Goal: Navigation & Orientation: Find specific page/section

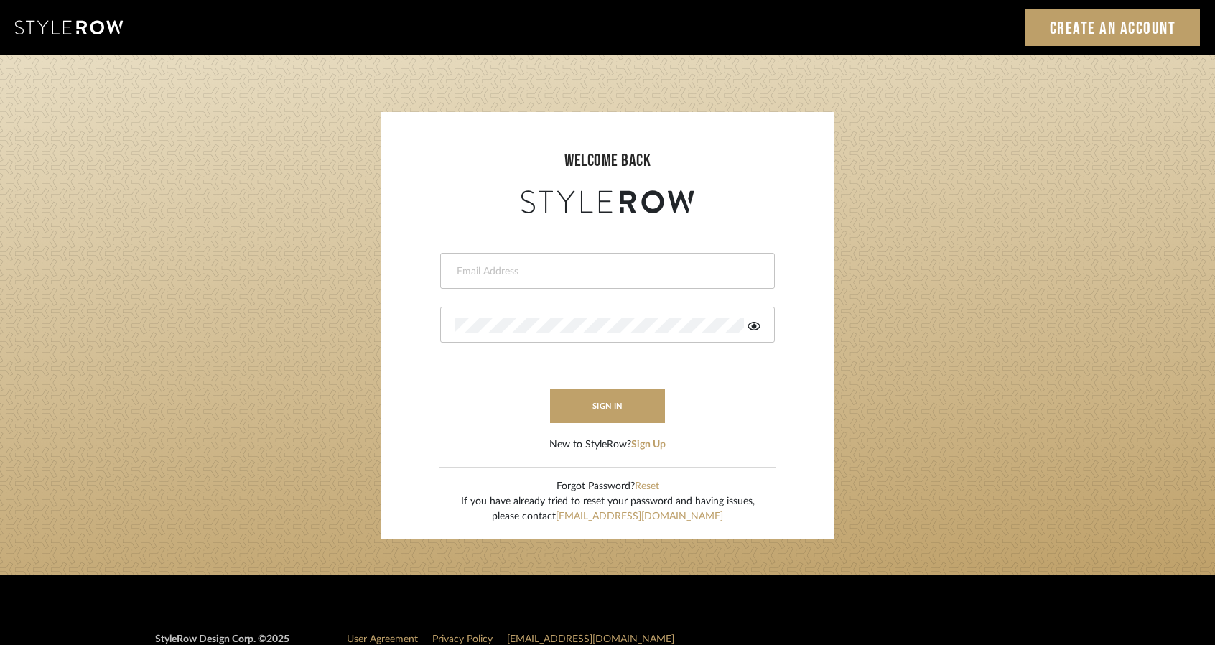
click at [558, 266] on input "email" at bounding box center [605, 271] width 301 height 14
type input "studio@michaeldolatowski.com"
click at [609, 411] on button "sign in" at bounding box center [607, 406] width 115 height 34
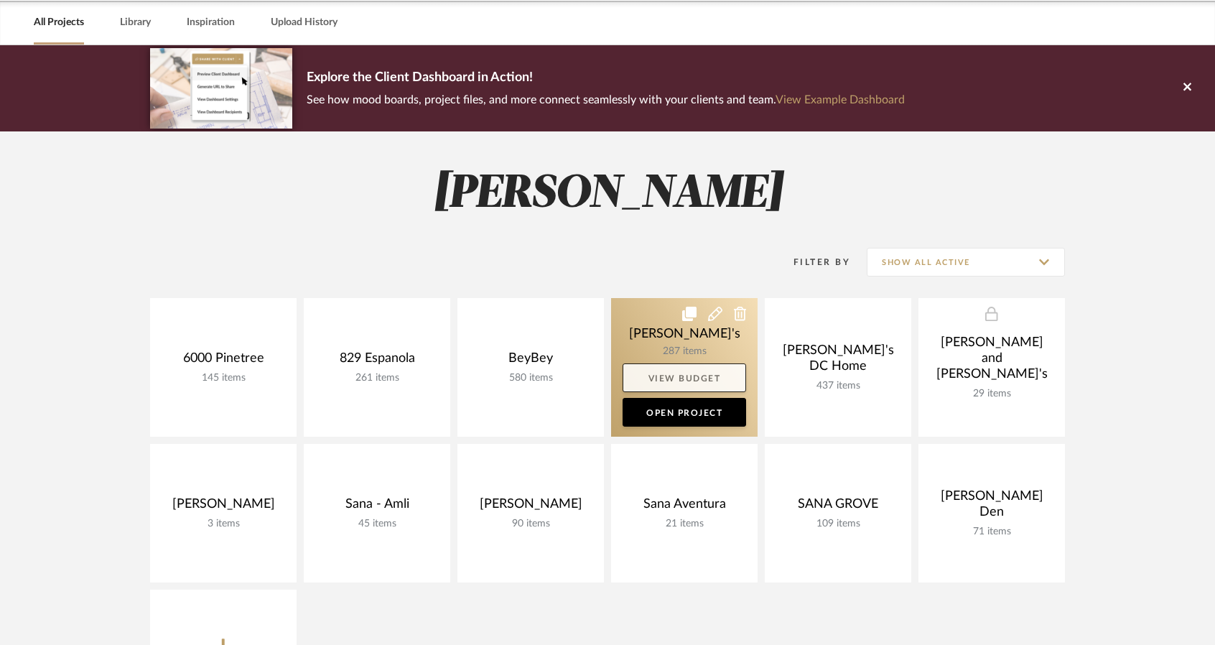
scroll to position [72, 0]
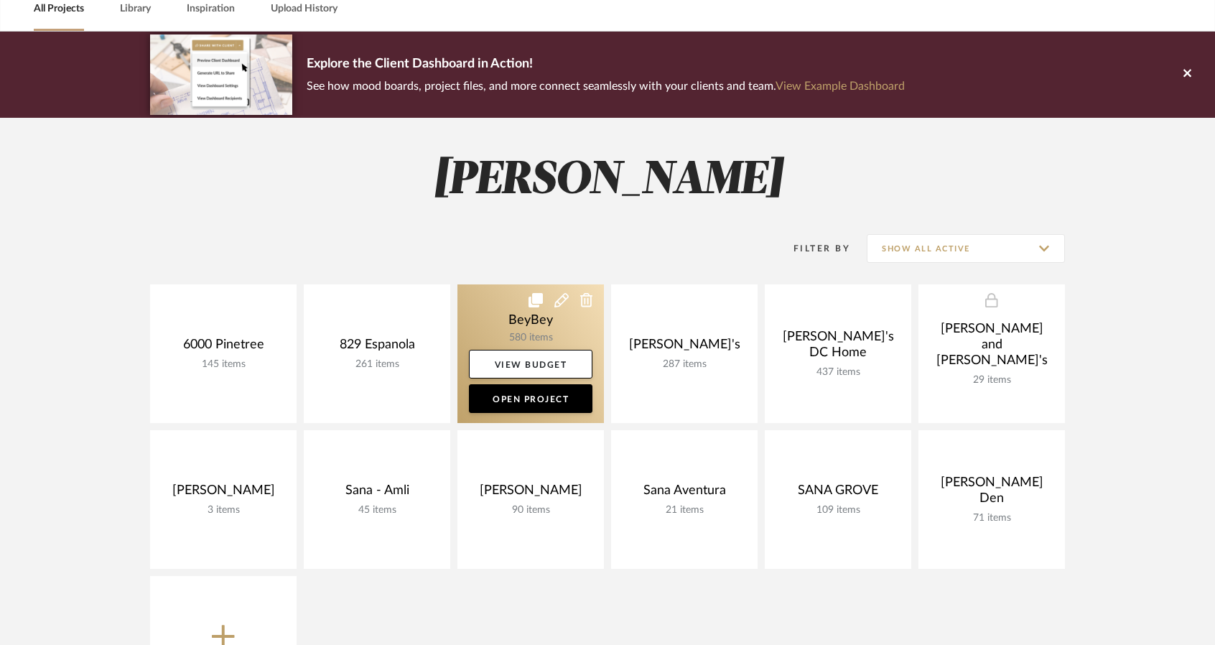
click at [500, 322] on link at bounding box center [530, 353] width 146 height 139
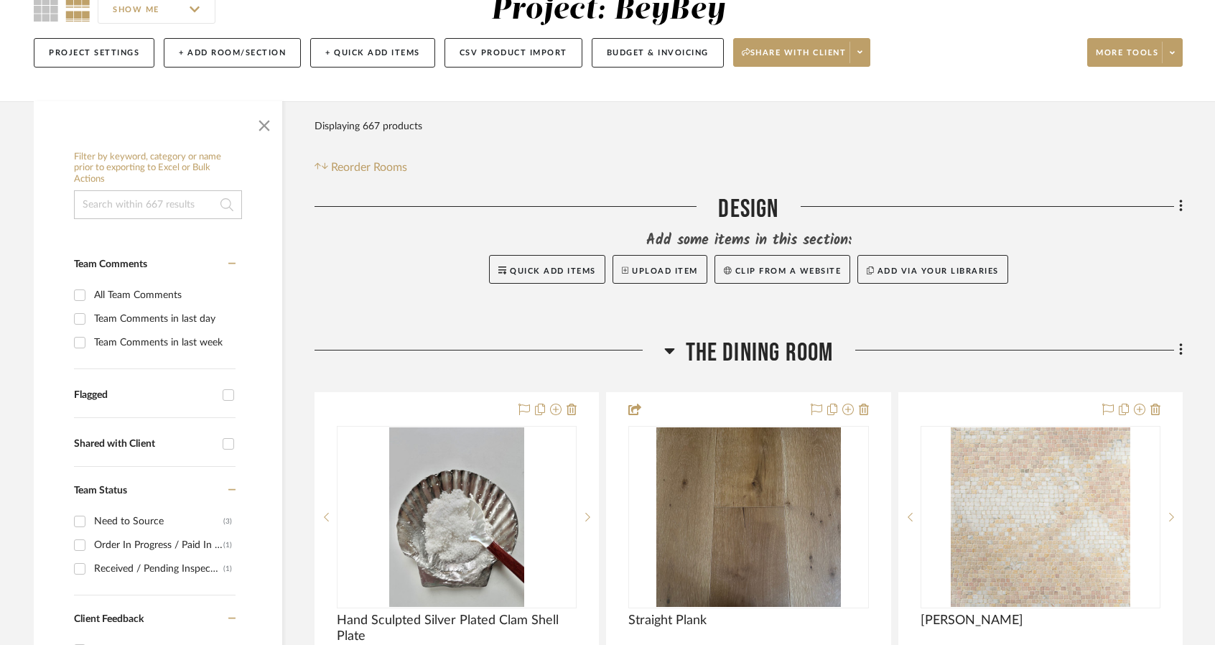
scroll to position [287, 0]
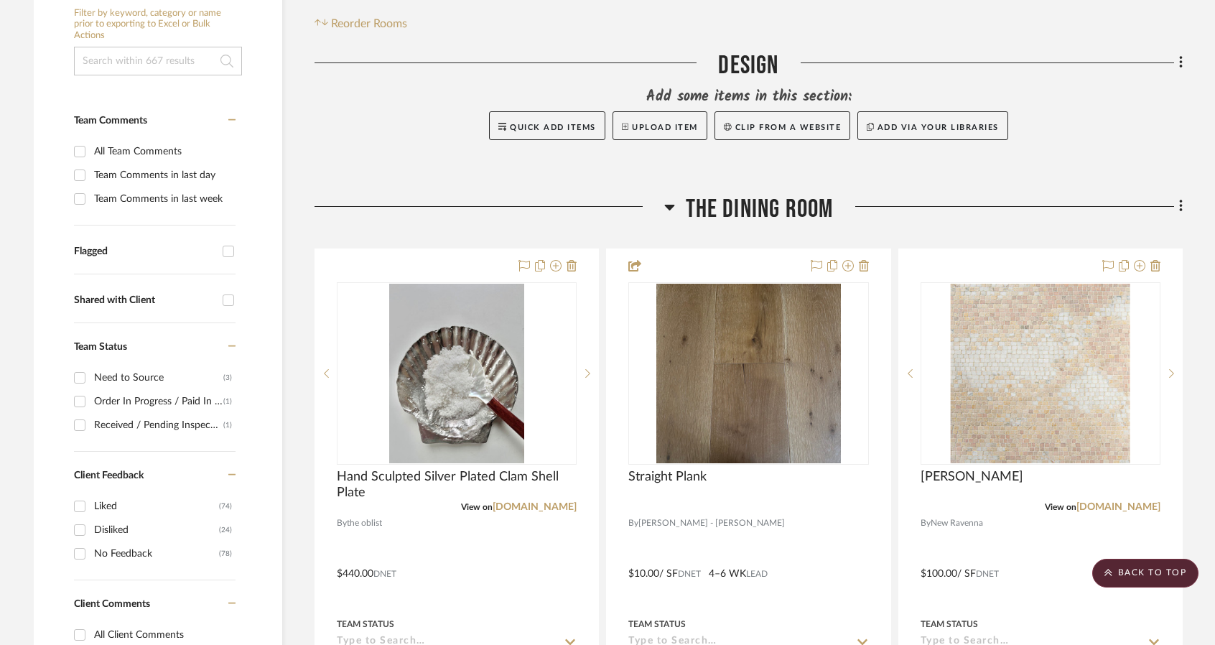
click at [673, 210] on icon at bounding box center [669, 206] width 11 height 17
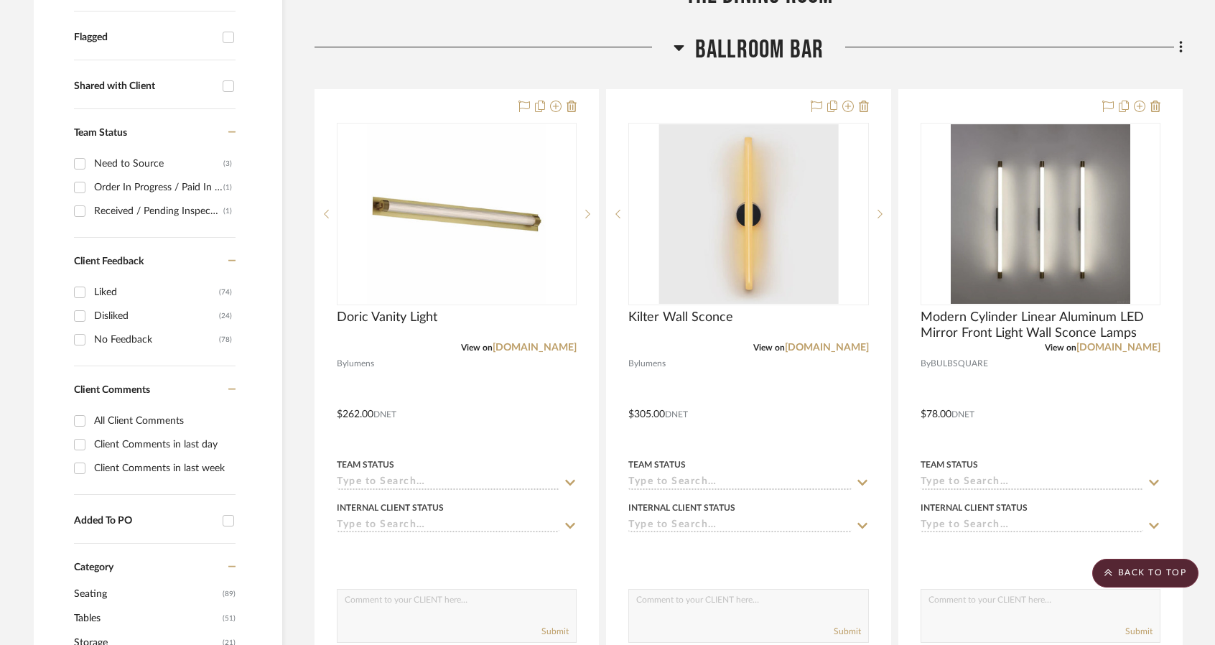
scroll to position [502, 0]
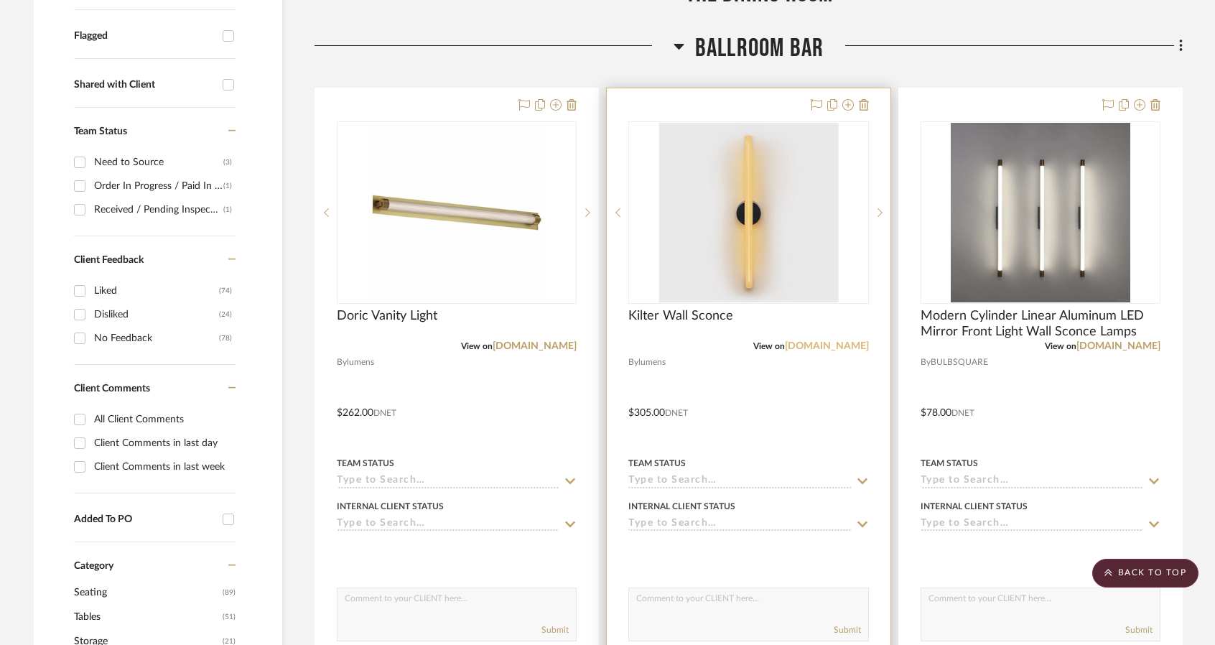
click at [826, 348] on link "[DOMAIN_NAME]" at bounding box center [827, 346] width 84 height 10
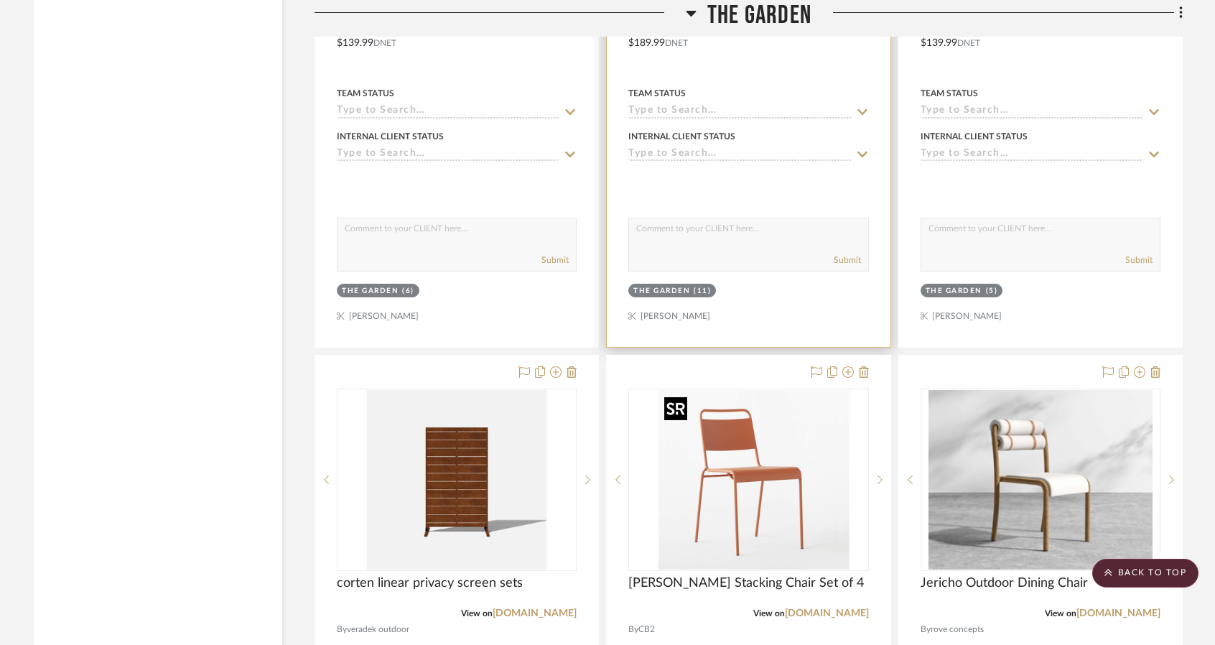
scroll to position [2871, 0]
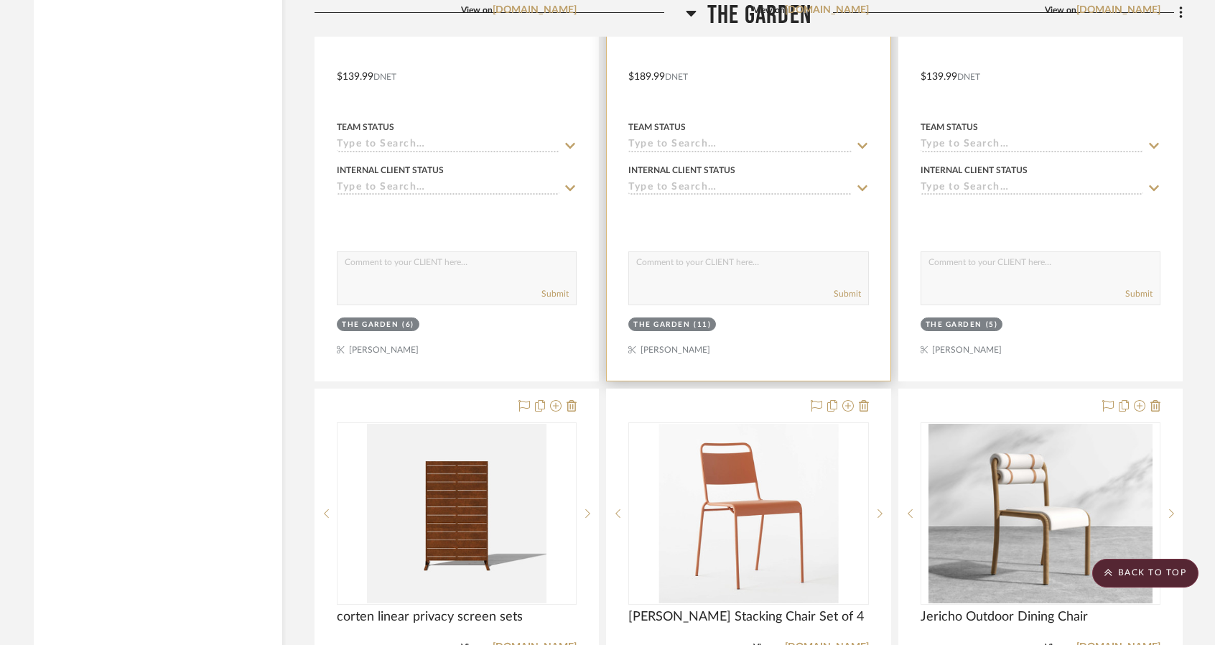
click at [685, 15] on div "View on [DOMAIN_NAME]" at bounding box center [748, 10] width 240 height 13
click at [688, 14] on div "View on [DOMAIN_NAME]" at bounding box center [748, 10] width 240 height 13
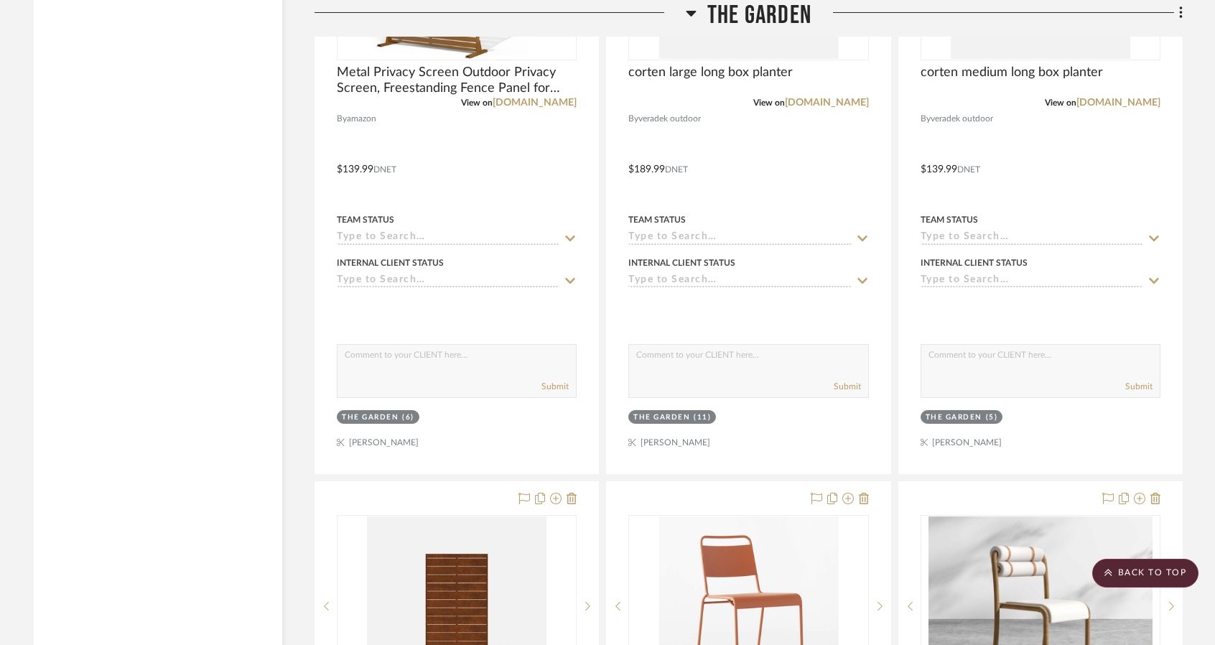
scroll to position [2512, 0]
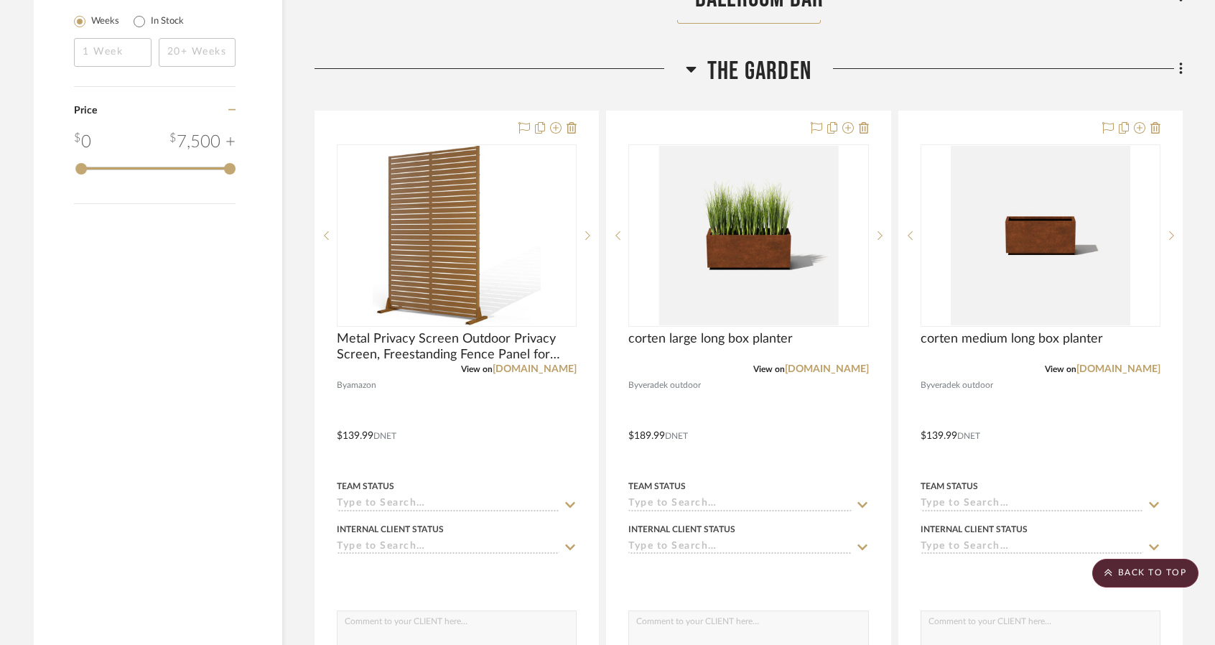
click at [691, 68] on icon at bounding box center [691, 70] width 10 height 6
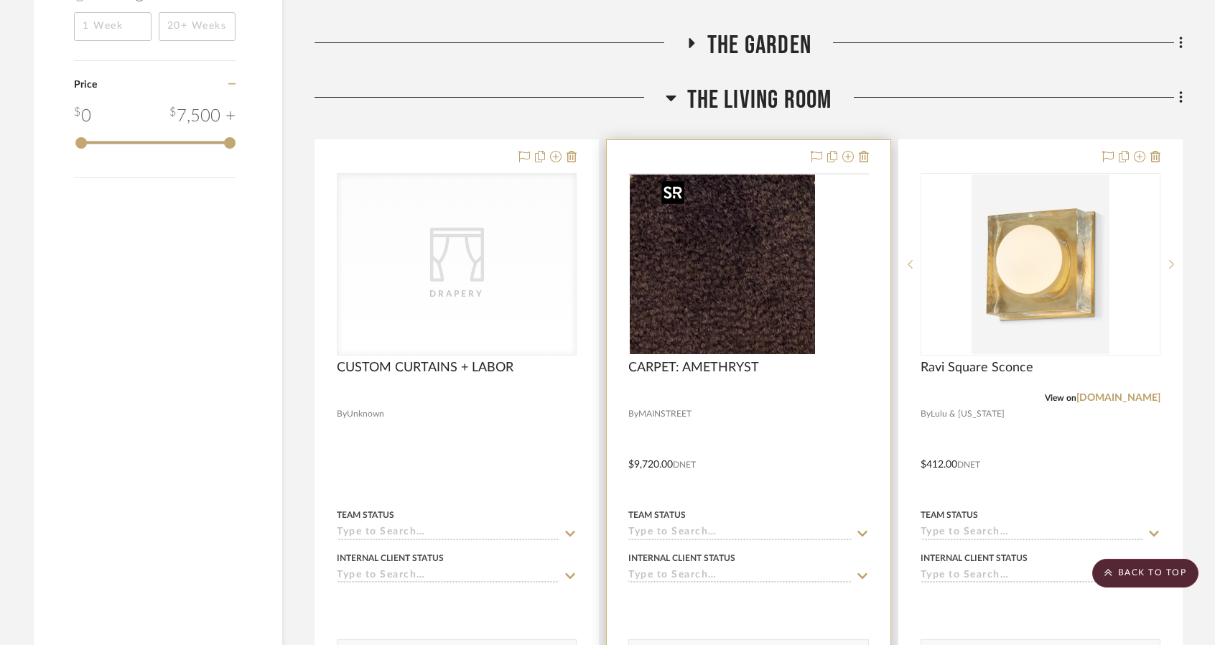
scroll to position [2584, 0]
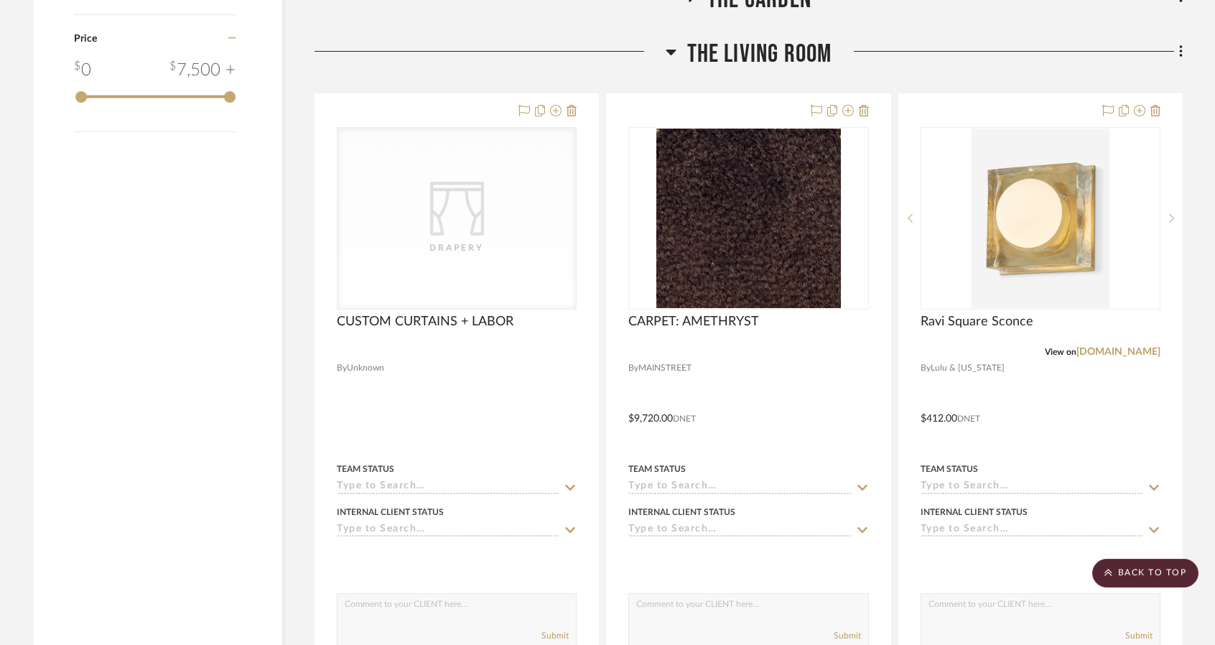
click at [669, 50] on icon at bounding box center [670, 51] width 11 height 17
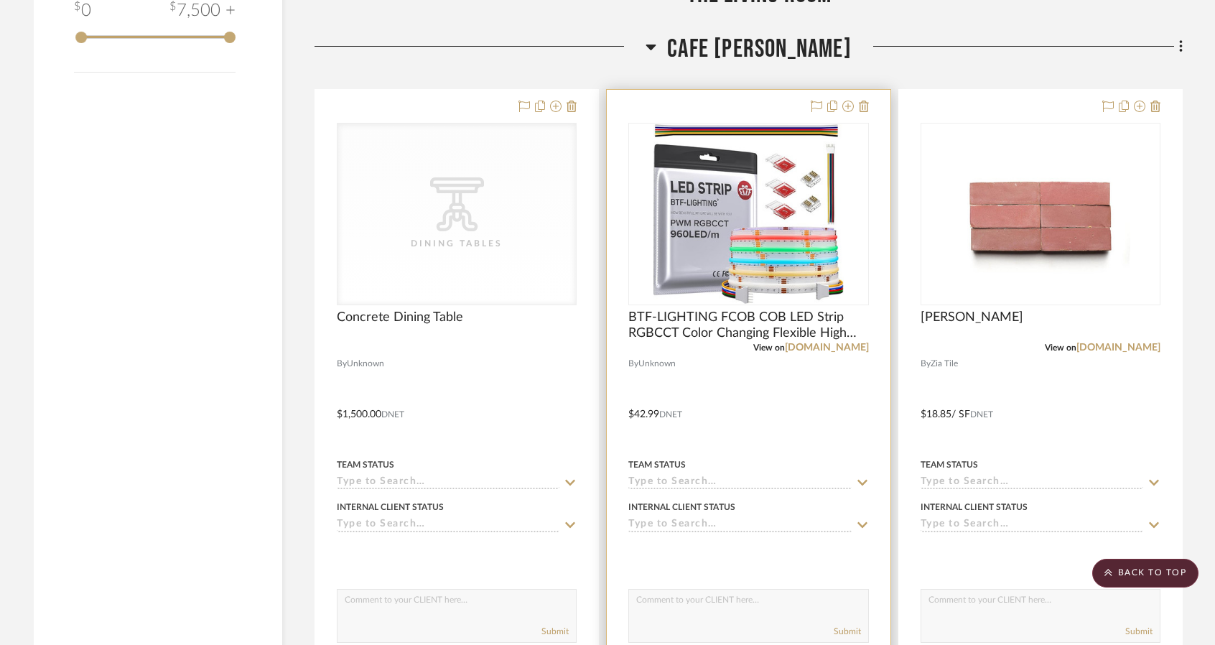
scroll to position [2656, 0]
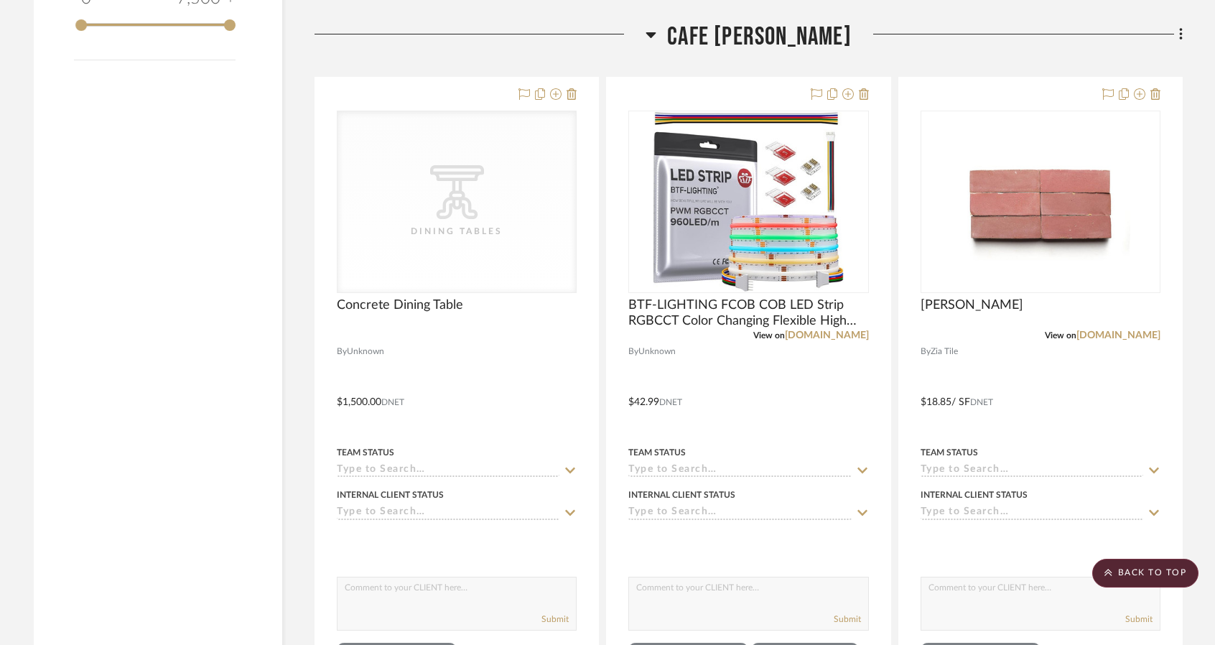
click at [656, 30] on icon at bounding box center [650, 34] width 11 height 17
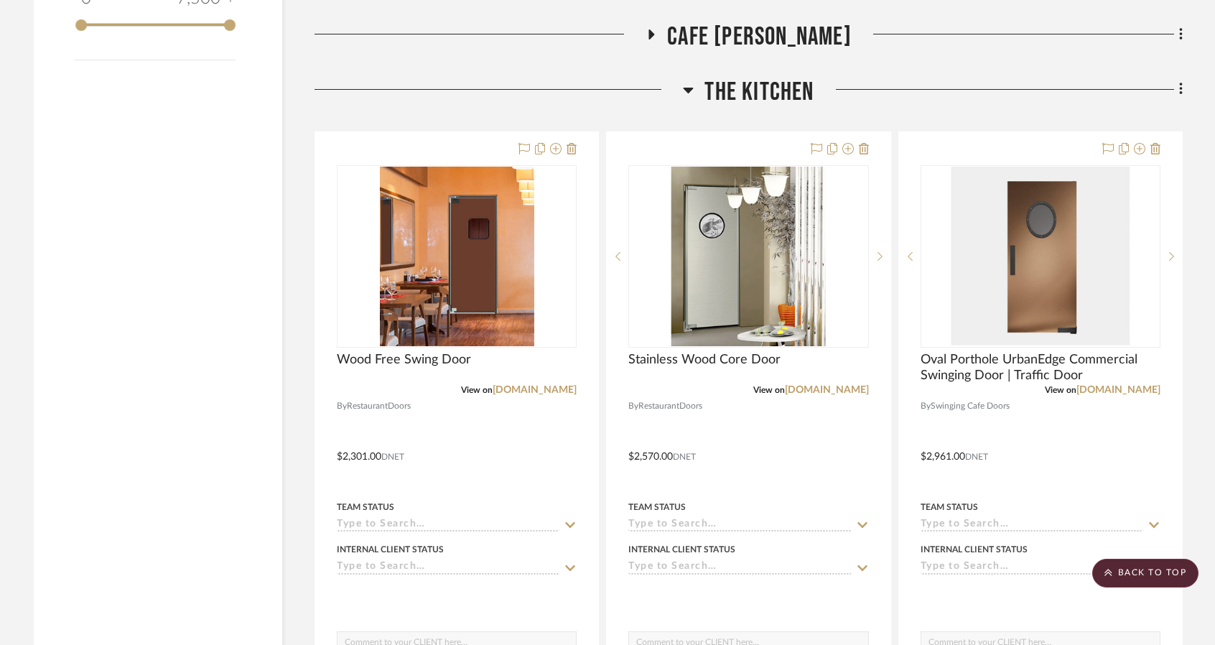
click at [692, 90] on icon at bounding box center [688, 91] width 10 height 6
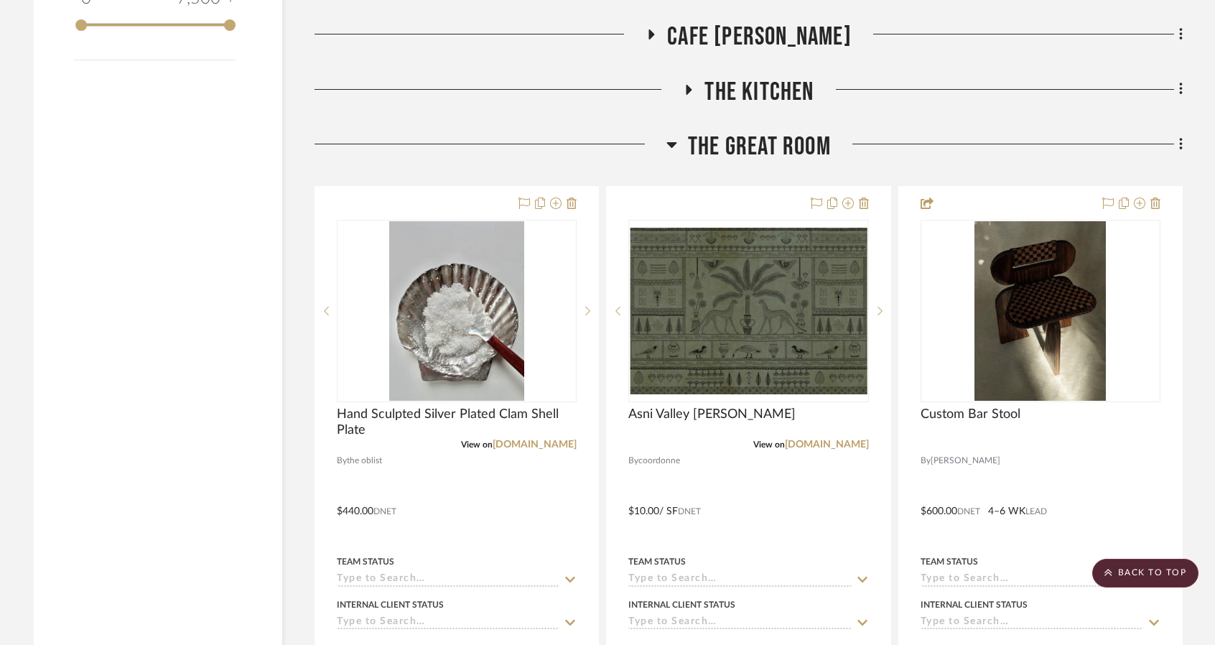
click at [670, 147] on icon at bounding box center [672, 145] width 10 height 6
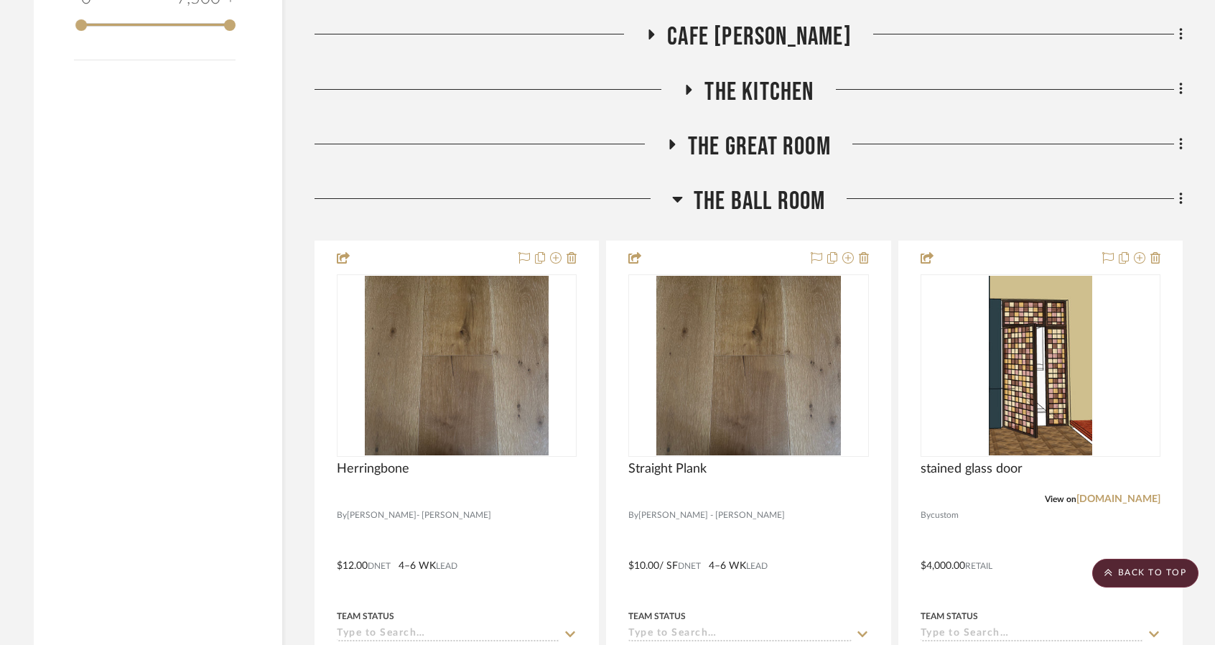
click at [675, 200] on icon at bounding box center [677, 200] width 10 height 6
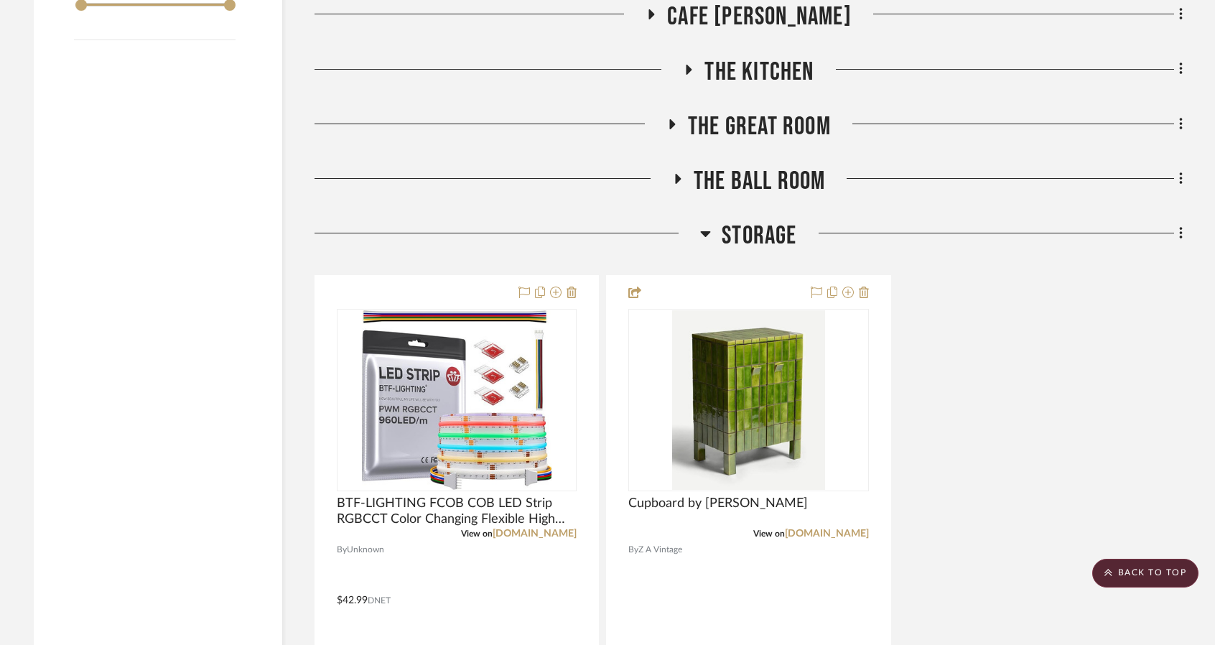
scroll to position [2728, 0]
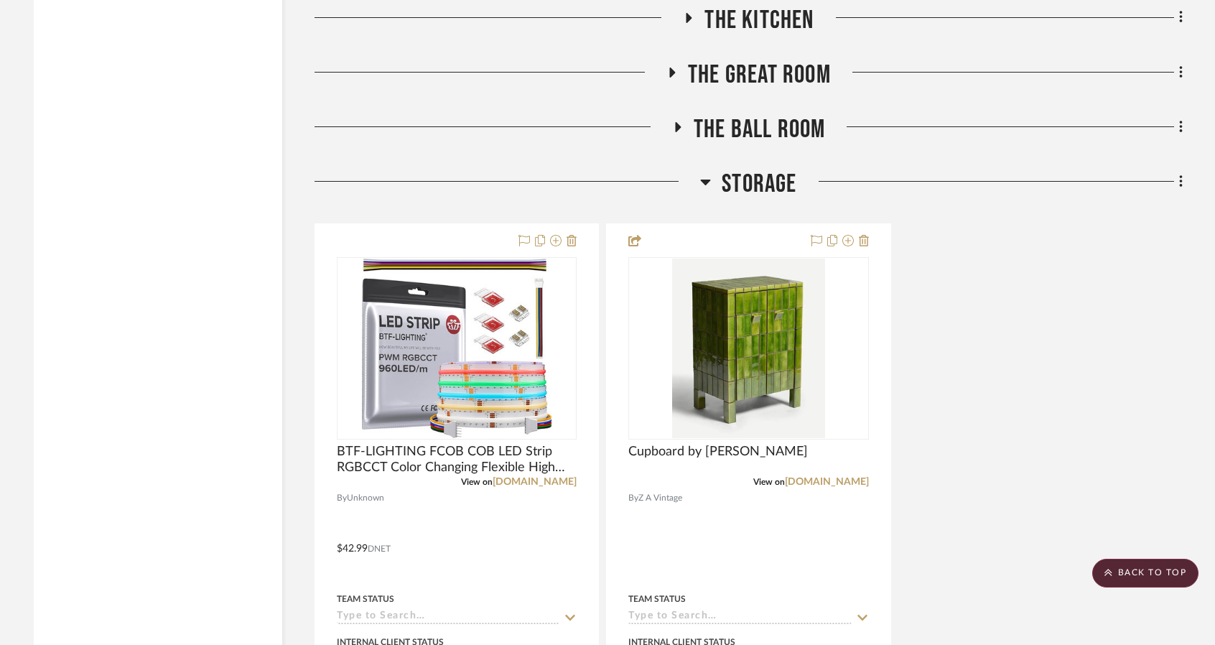
click at [704, 184] on icon at bounding box center [706, 182] width 10 height 6
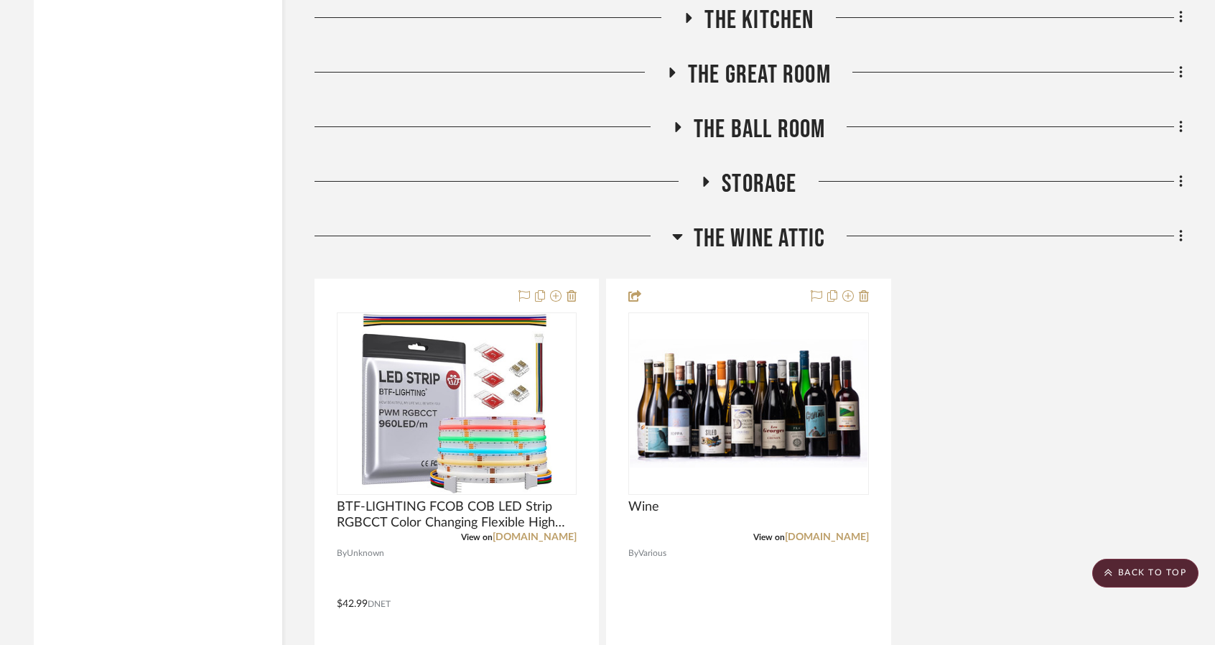
click at [672, 238] on icon at bounding box center [677, 236] width 11 height 17
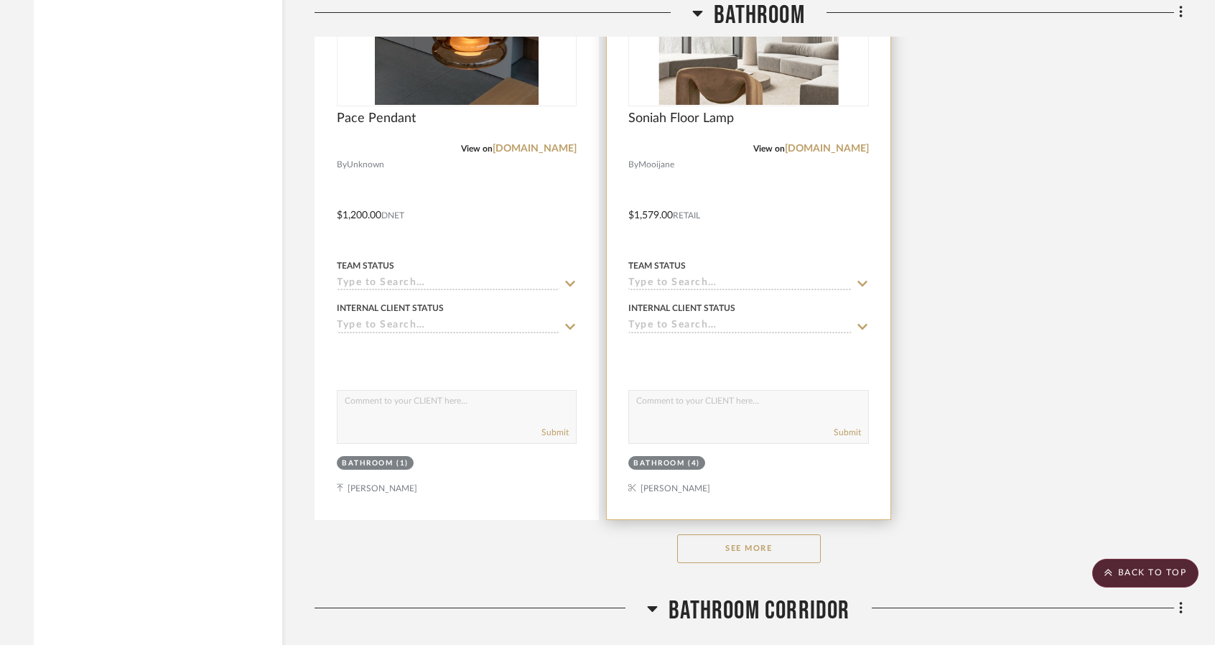
scroll to position [4594, 0]
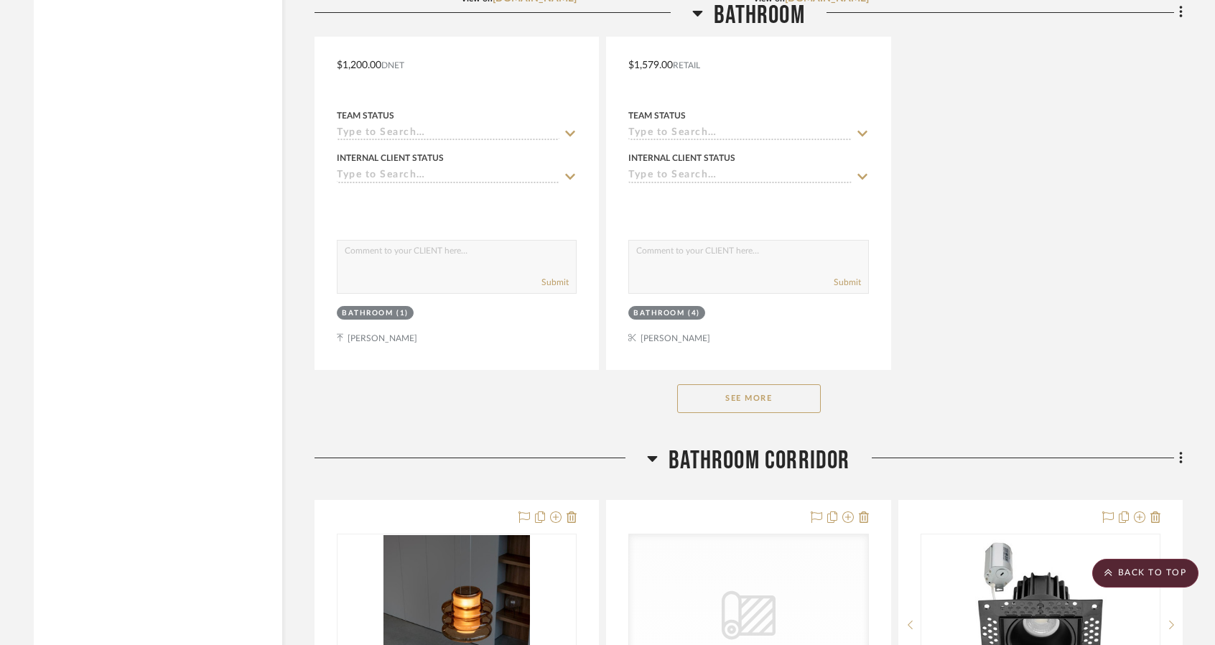
click at [801, 405] on button "See More" at bounding box center [749, 398] width 144 height 29
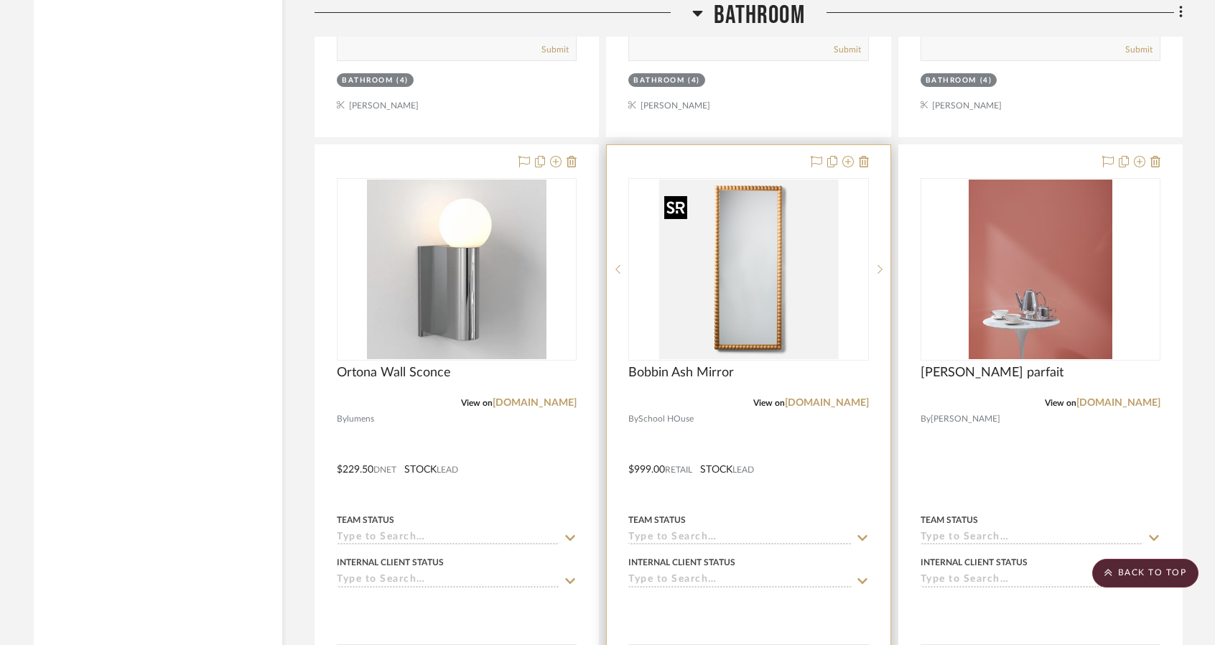
scroll to position [16294, 0]
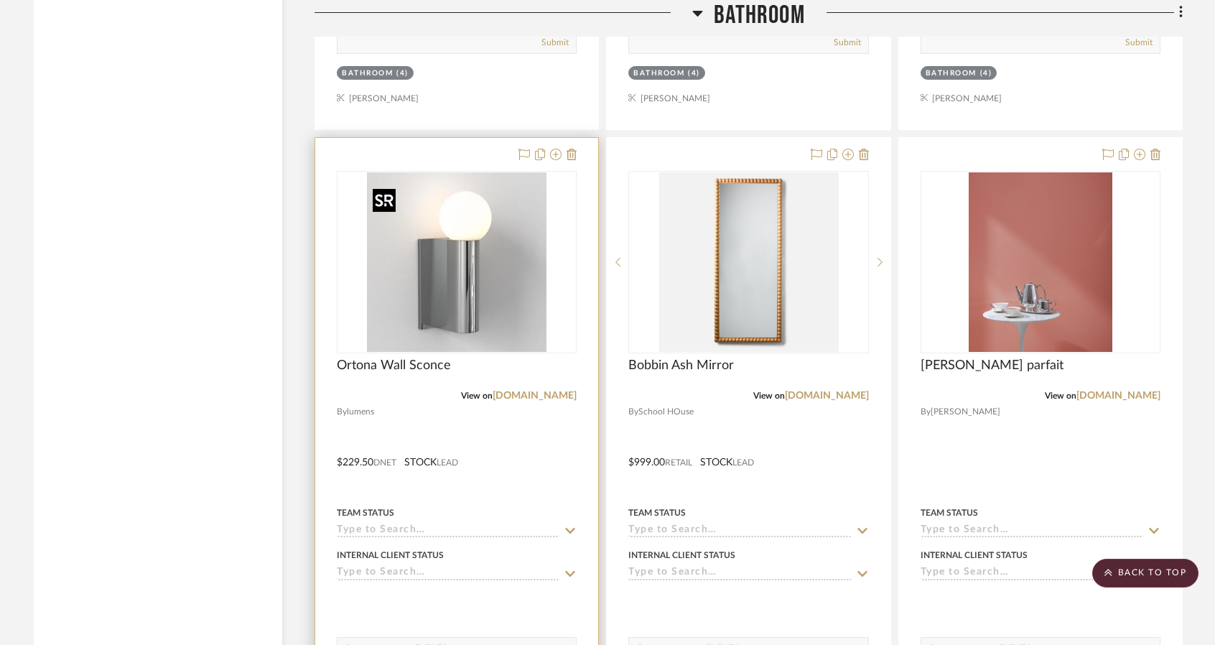
click at [492, 332] on img "0" at bounding box center [456, 261] width 179 height 179
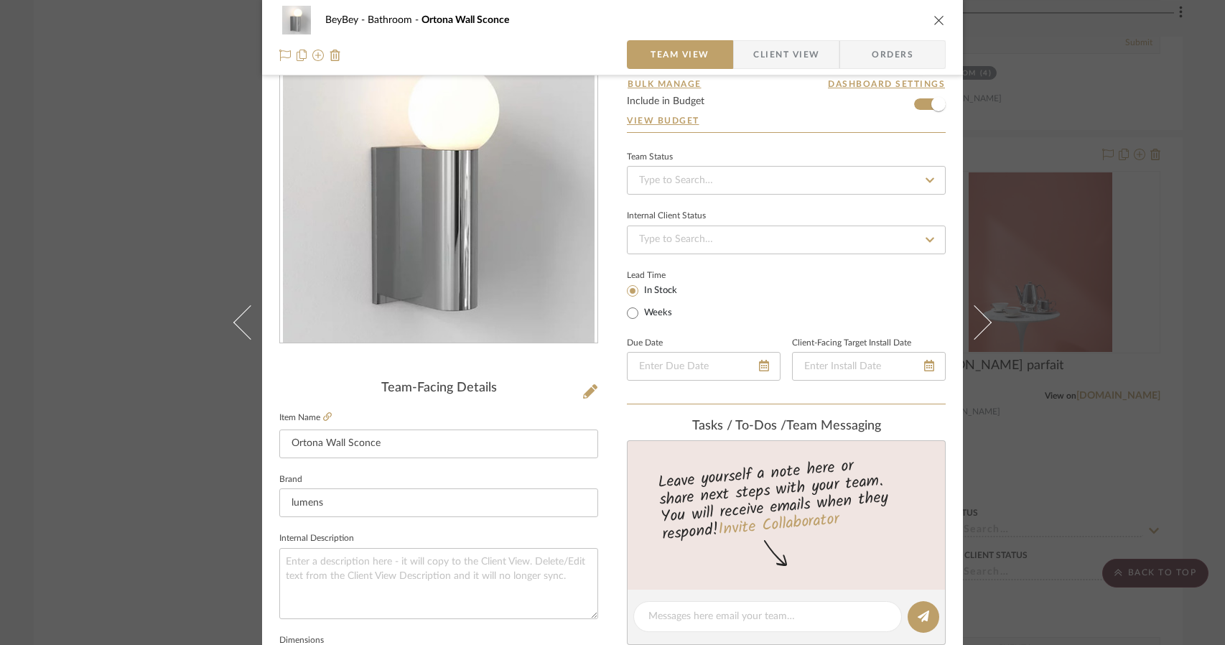
scroll to position [72, 0]
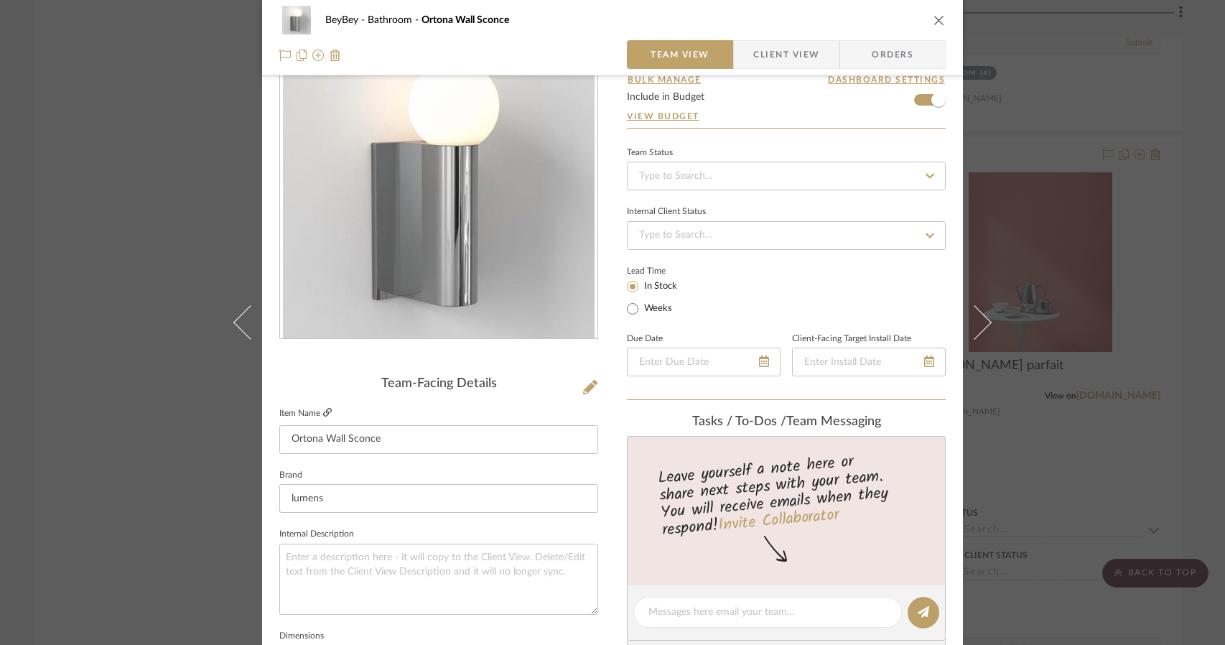
click at [324, 411] on icon at bounding box center [327, 412] width 9 height 9
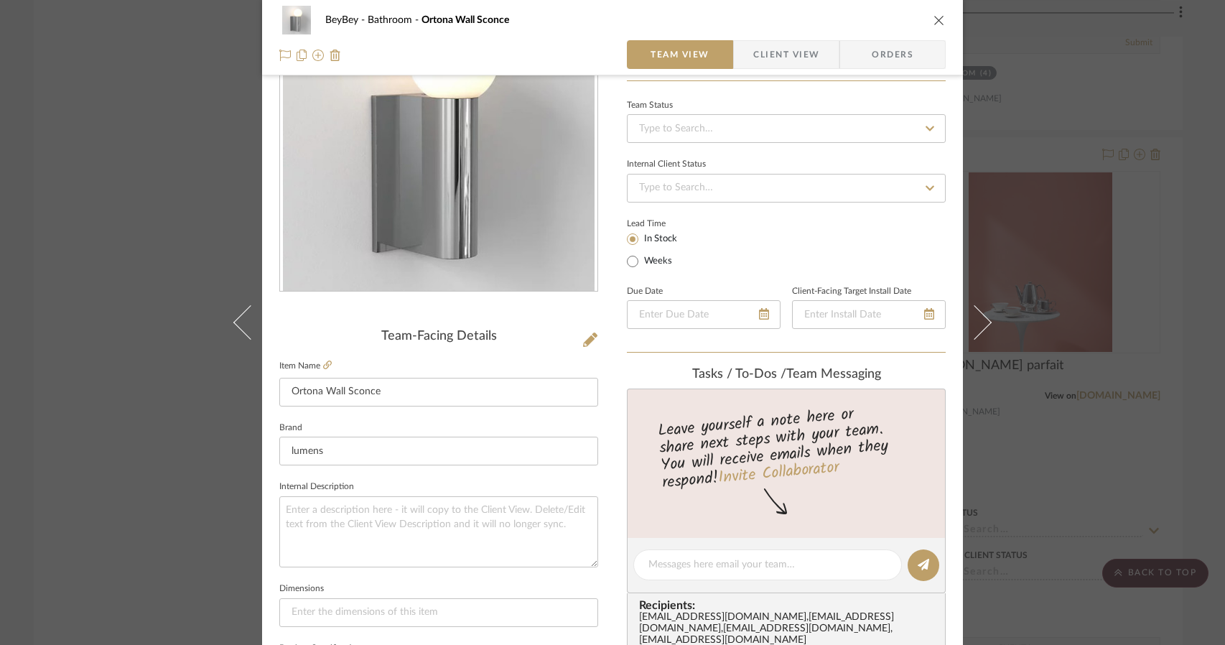
scroll to position [115, 0]
